Goal: Check status

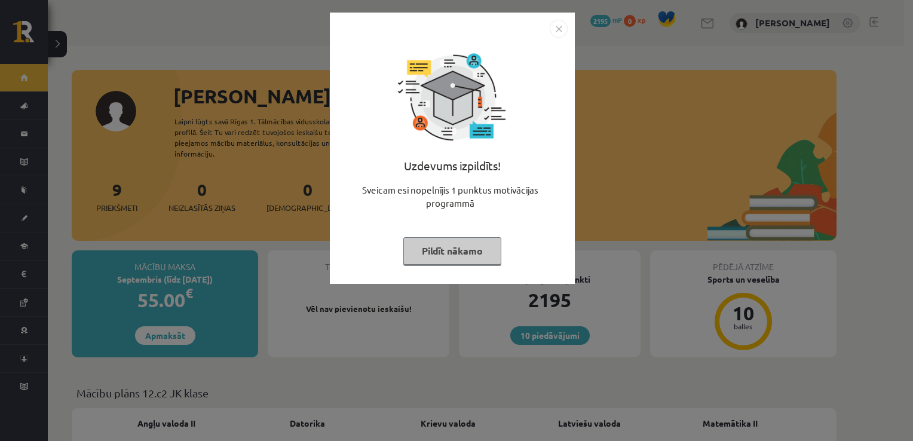
click at [559, 23] on img "Close" at bounding box center [559, 29] width 18 height 18
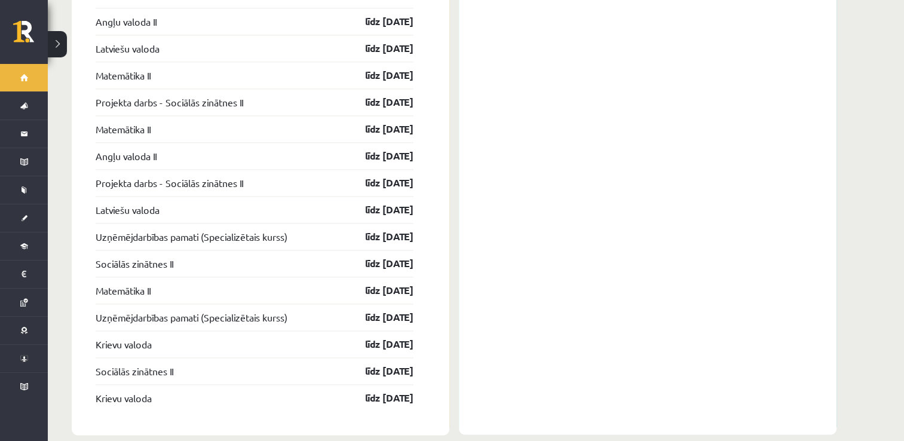
scroll to position [1581, 0]
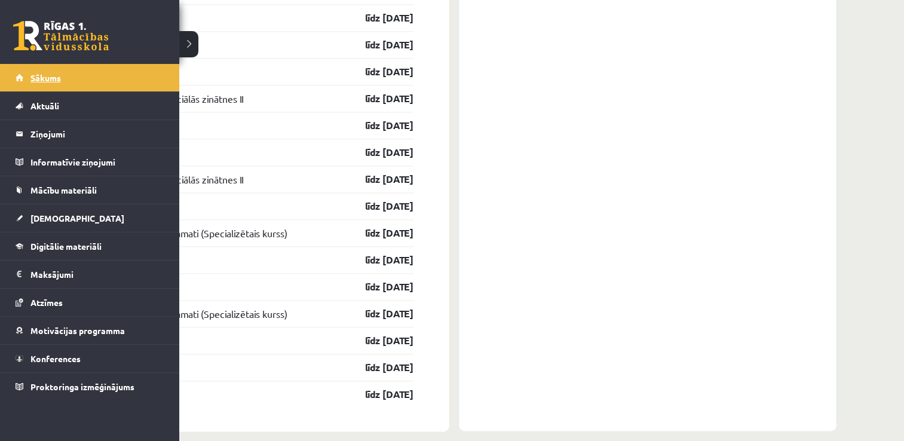
click at [54, 85] on link "Sākums" at bounding box center [90, 77] width 149 height 27
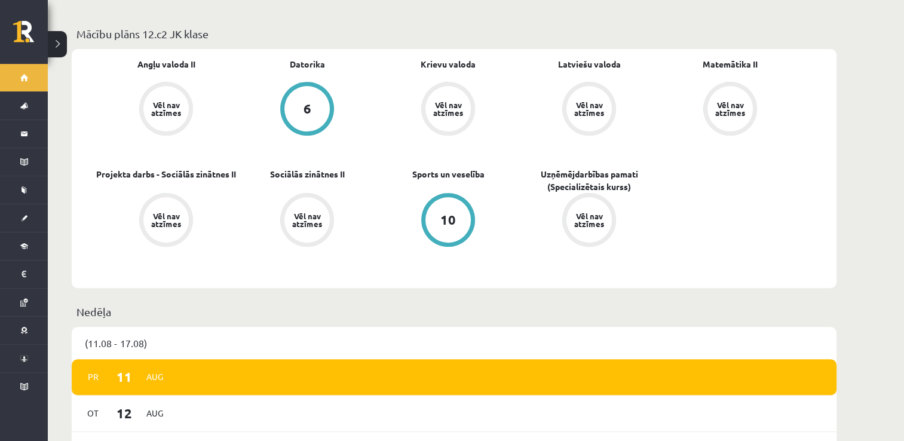
scroll to position [359, 0]
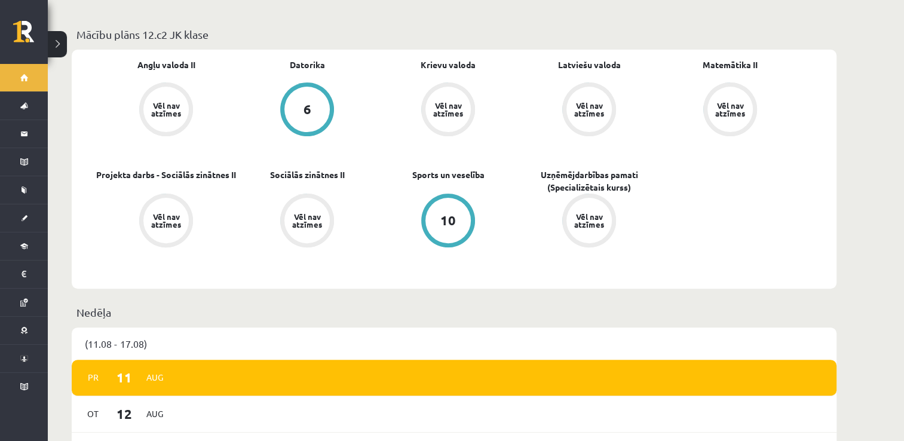
click at [433, 201] on div "10" at bounding box center [448, 220] width 45 height 45
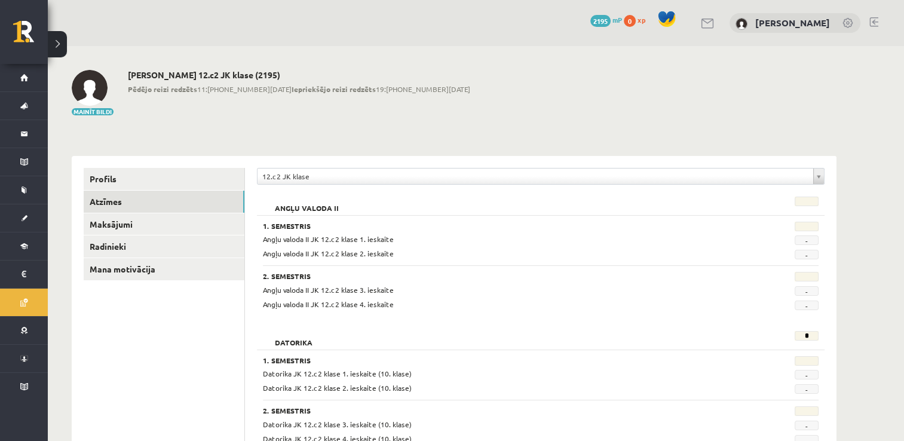
scroll to position [299, 0]
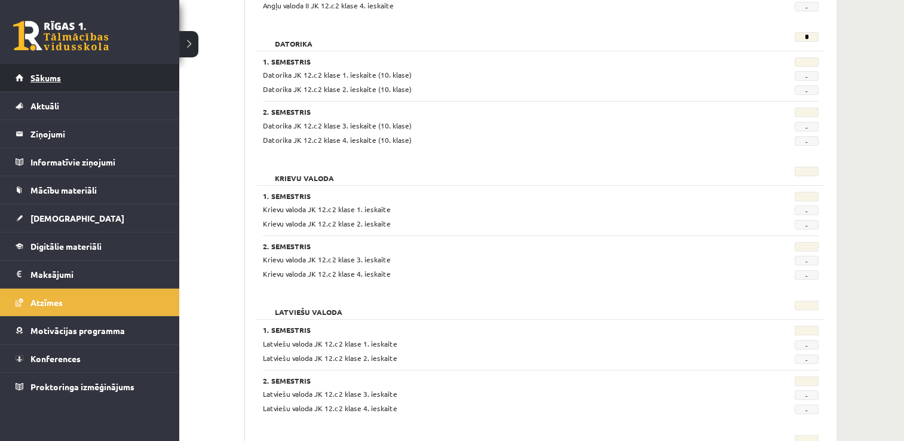
click at [40, 78] on span "Sākums" at bounding box center [45, 77] width 30 height 11
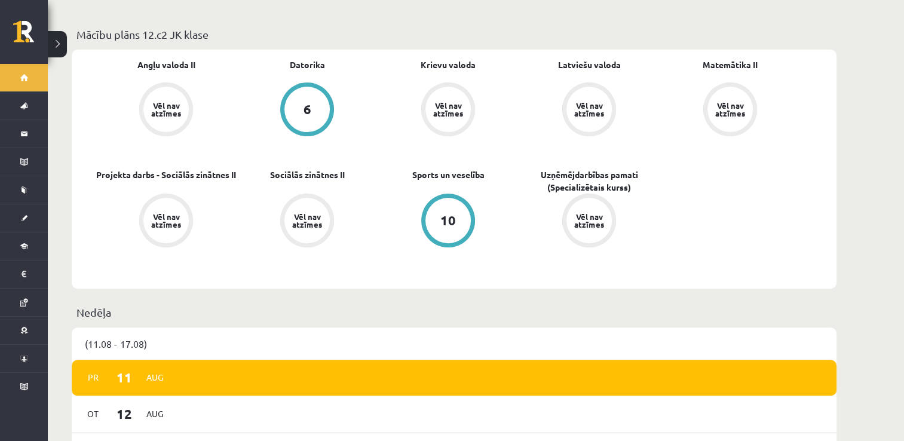
scroll to position [239, 0]
